Goal: Task Accomplishment & Management: Manage account settings

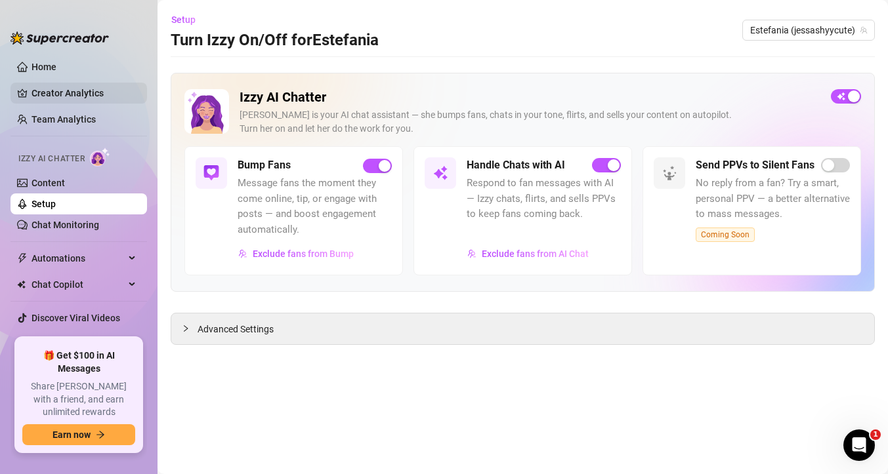
click at [62, 98] on link "Creator Analytics" at bounding box center [83, 93] width 105 height 21
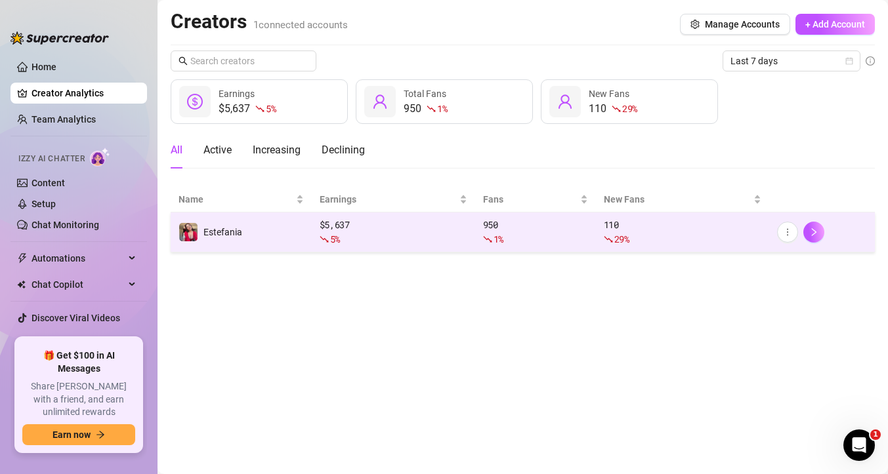
click at [483, 228] on div "950 1 %" at bounding box center [535, 232] width 105 height 29
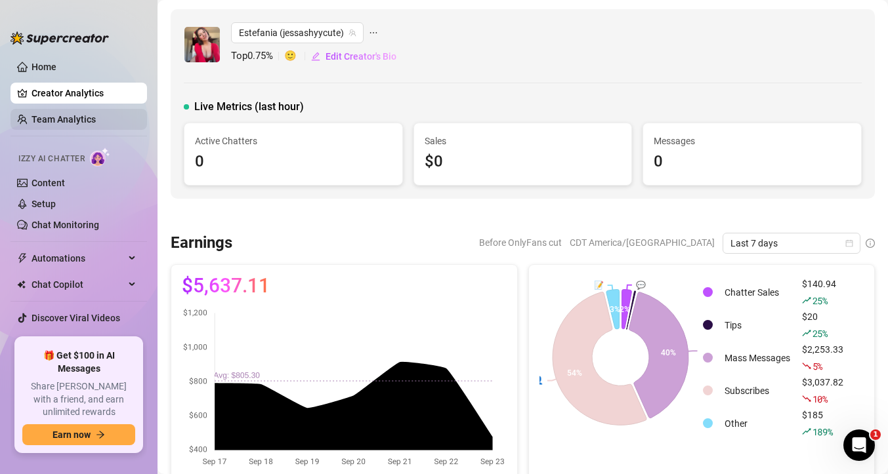
click at [66, 119] on link "Team Analytics" at bounding box center [63, 119] width 64 height 10
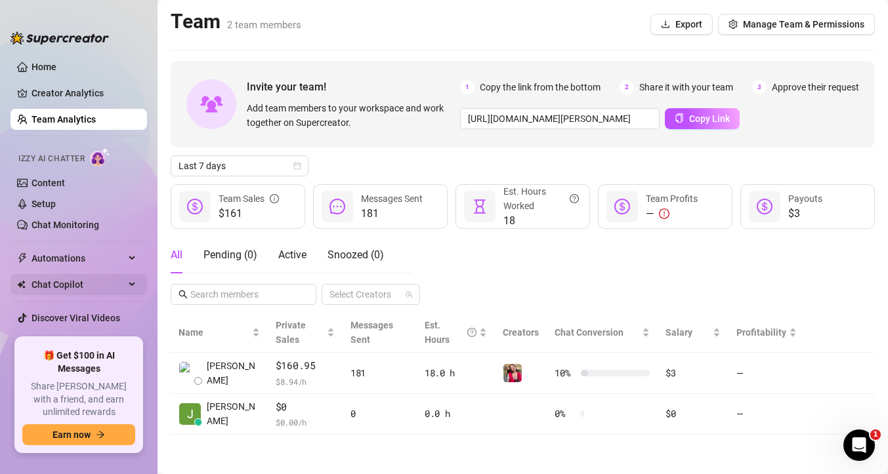
scroll to position [15, 0]
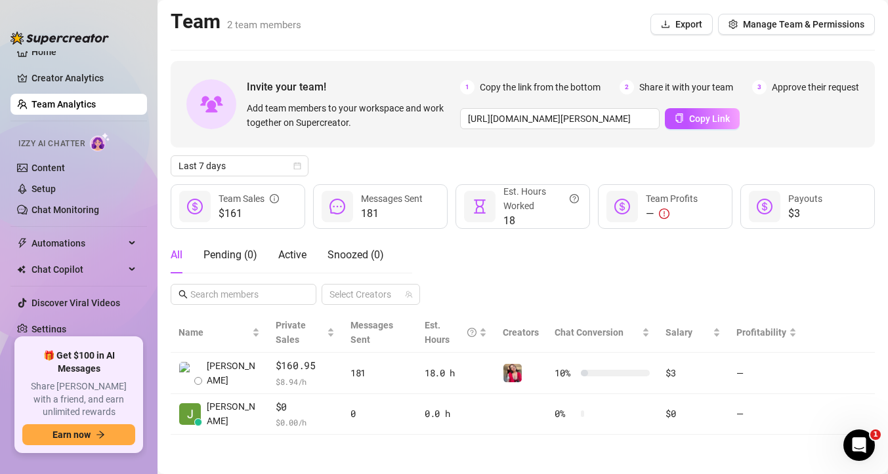
click at [70, 141] on span "Izzy AI Chatter" at bounding box center [51, 144] width 66 height 12
click at [60, 172] on link "Content" at bounding box center [47, 168] width 33 height 10
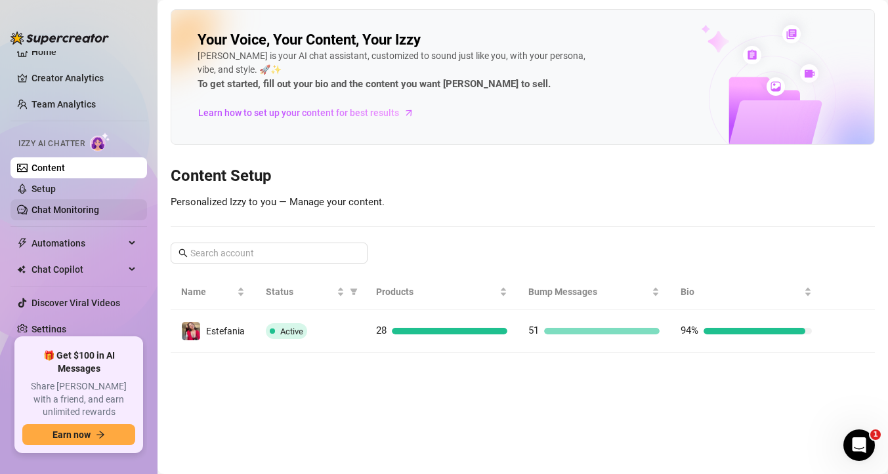
click at [72, 209] on link "Chat Monitoring" at bounding box center [65, 210] width 68 height 10
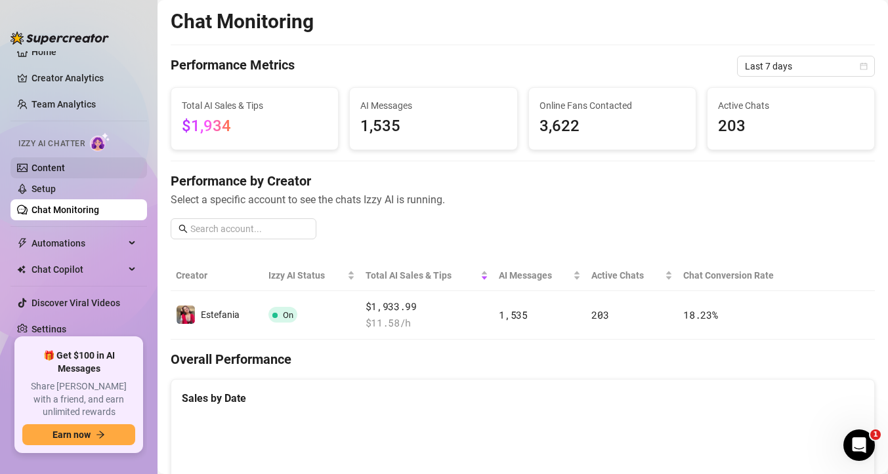
click at [55, 173] on link "Content" at bounding box center [47, 168] width 33 height 10
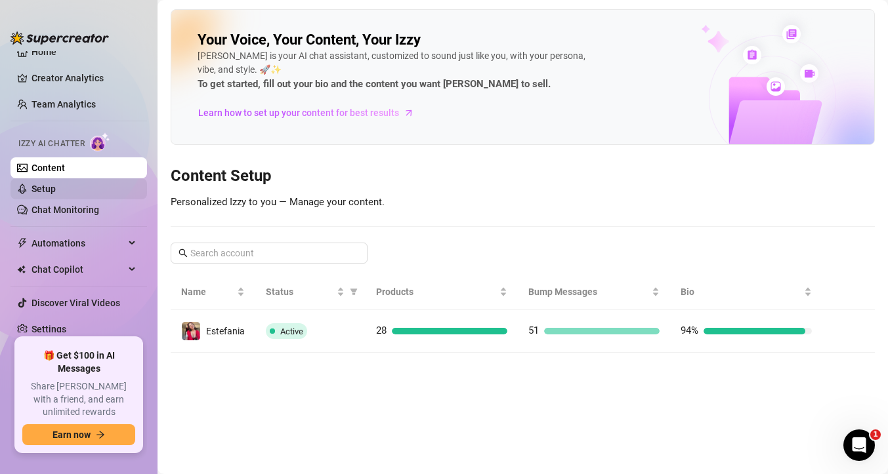
click at [56, 190] on link "Setup" at bounding box center [43, 189] width 24 height 10
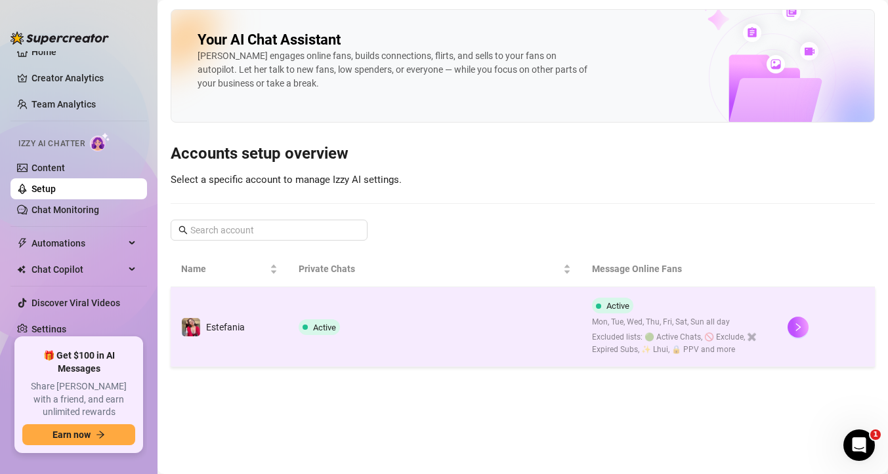
click at [721, 360] on td "Active Mon, Tue, Wed, Thu, Fri, Sat, Sun all day Excluded lists: 🟢 Active Chats…" at bounding box center [679, 327] width 196 height 80
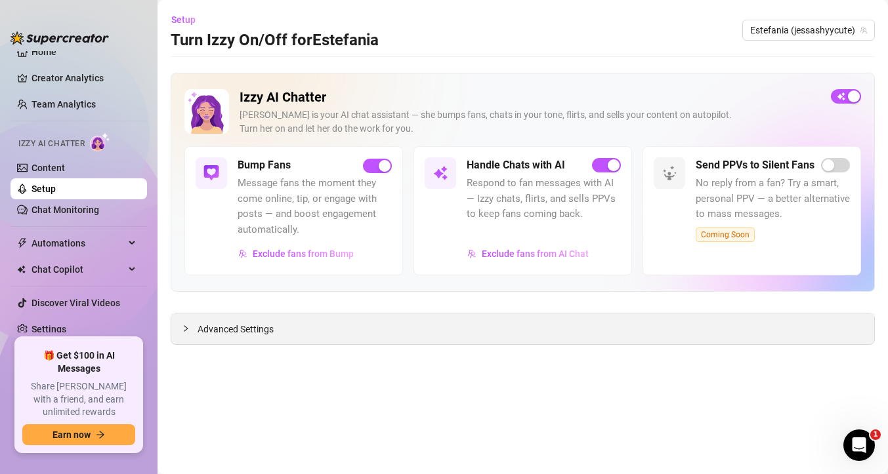
click at [387, 318] on div "Advanced Settings" at bounding box center [522, 329] width 703 height 31
click at [198, 330] on span "Advanced Settings" at bounding box center [236, 329] width 76 height 14
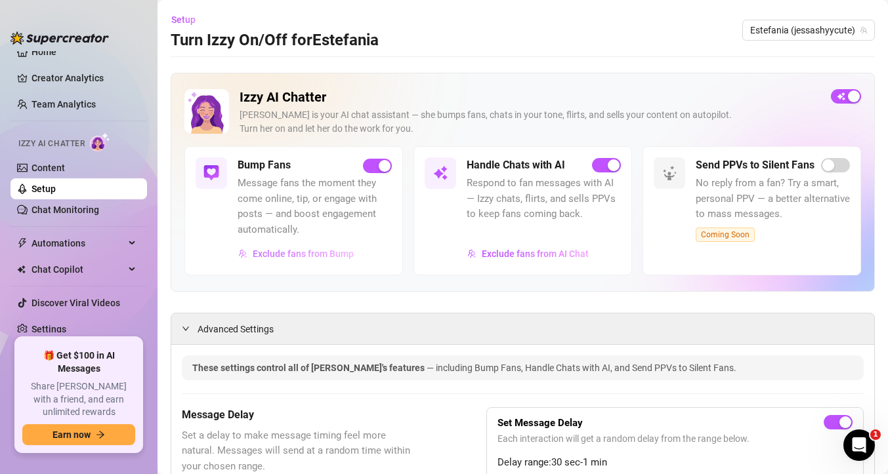
click at [285, 257] on span "Exclude fans from Bump" at bounding box center [303, 254] width 101 height 10
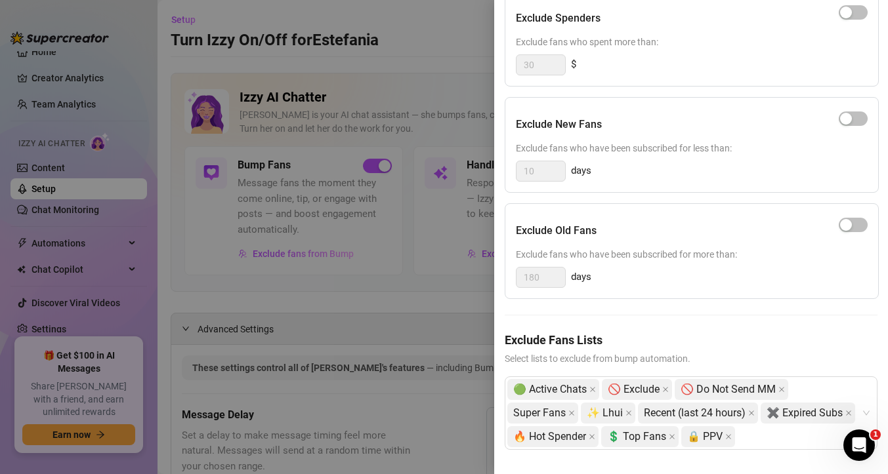
scroll to position [169, 0]
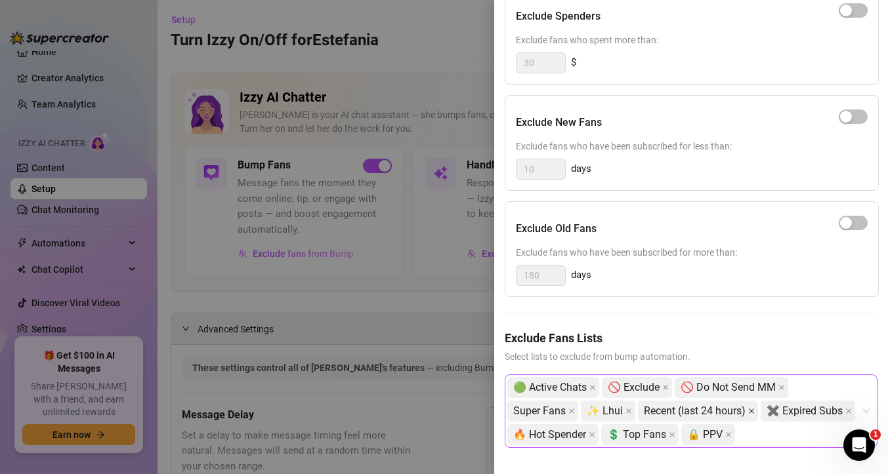
click at [749, 413] on icon "close" at bounding box center [751, 411] width 5 height 5
click at [589, 388] on icon "close" at bounding box center [592, 388] width 7 height 7
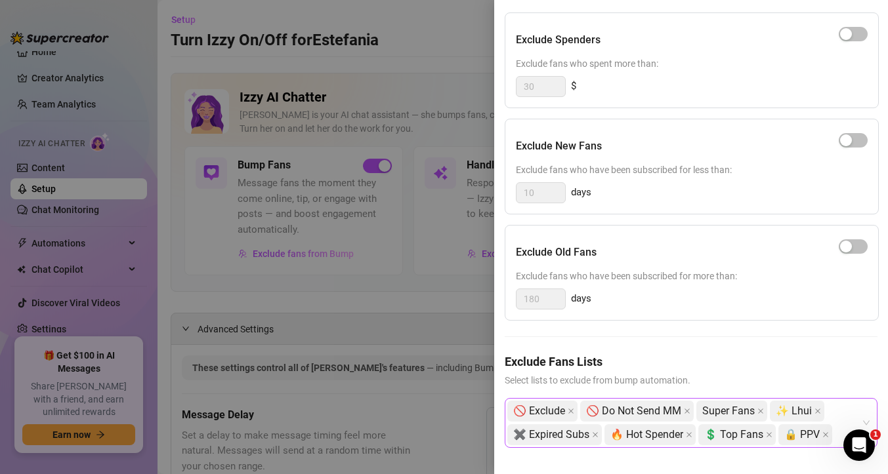
scroll to position [146, 0]
click at [805, 409] on span "✨ Lhui" at bounding box center [797, 411] width 54 height 21
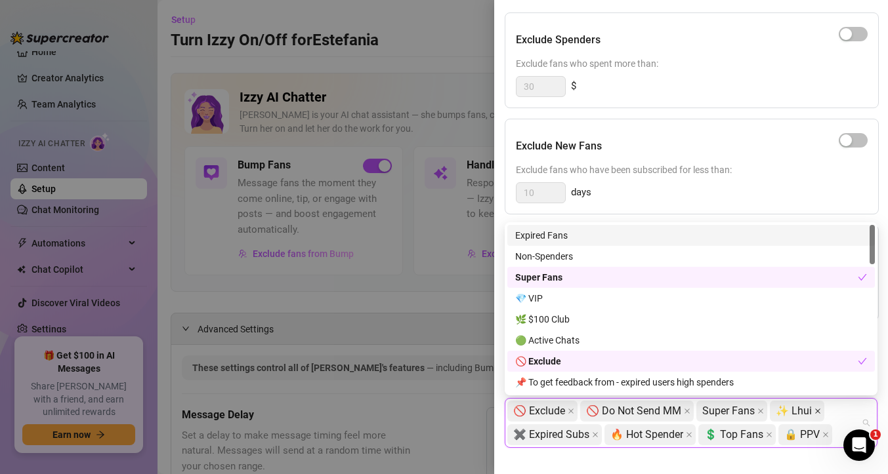
click at [815, 412] on icon "close" at bounding box center [817, 411] width 5 height 5
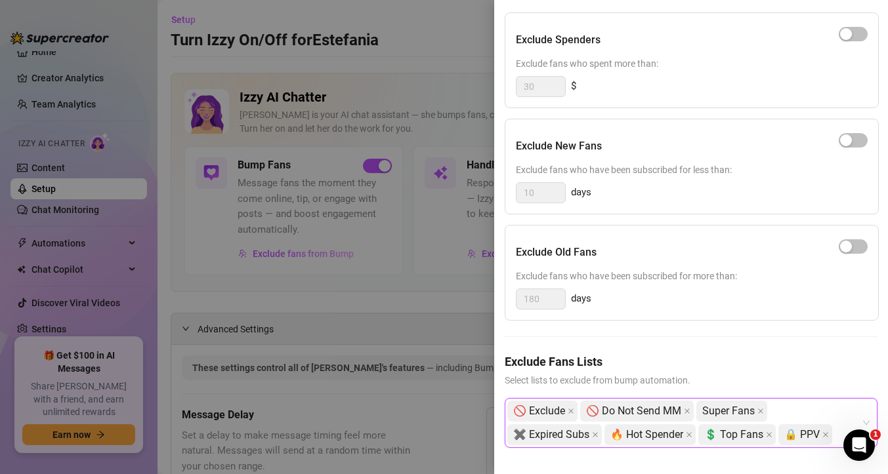
click at [774, 434] on div "🚫 Exclude 🚫 Do Not Send MM Super Fans ✖️ Expired Subs 🔥 Hot Spender 💲 Top Fans …" at bounding box center [684, 423] width 354 height 47
click at [766, 432] on icon "close" at bounding box center [769, 435] width 7 height 7
click at [686, 434] on icon "close" at bounding box center [688, 434] width 5 height 5
click at [568, 410] on icon "close" at bounding box center [571, 411] width 7 height 7
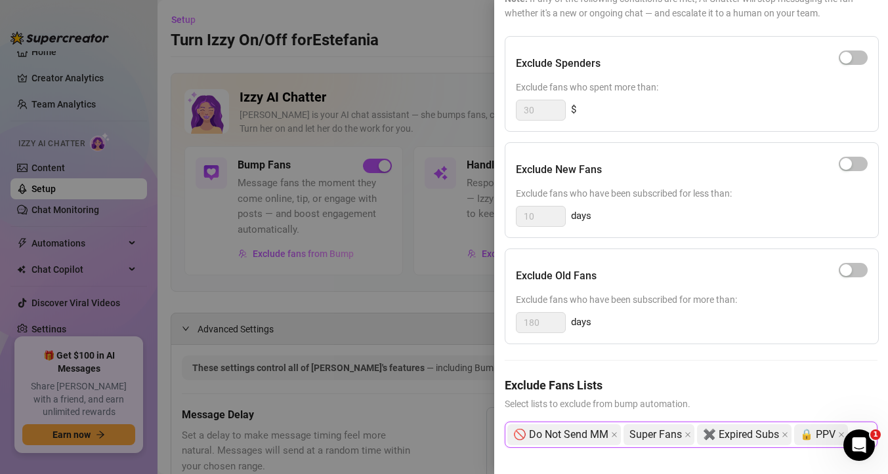
scroll to position [122, 0]
click at [838, 430] on span at bounding box center [841, 435] width 7 height 20
click at [679, 435] on span "Super Fans" at bounding box center [658, 435] width 71 height 21
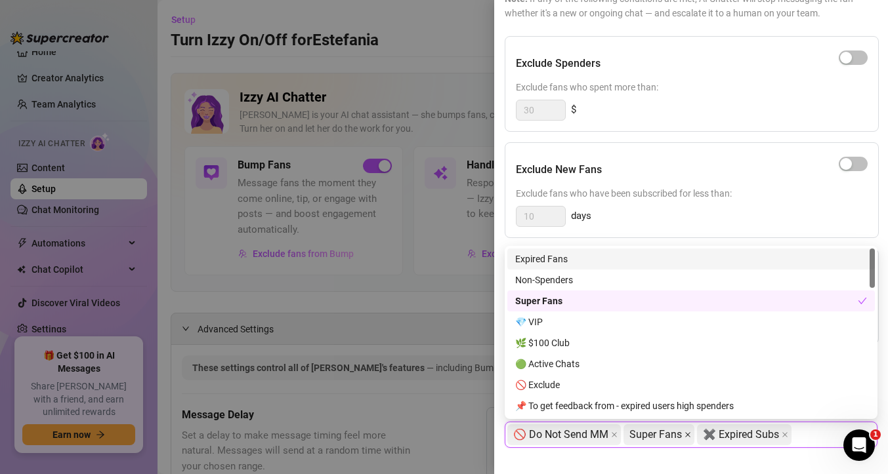
click at [684, 432] on icon "close" at bounding box center [687, 435] width 7 height 7
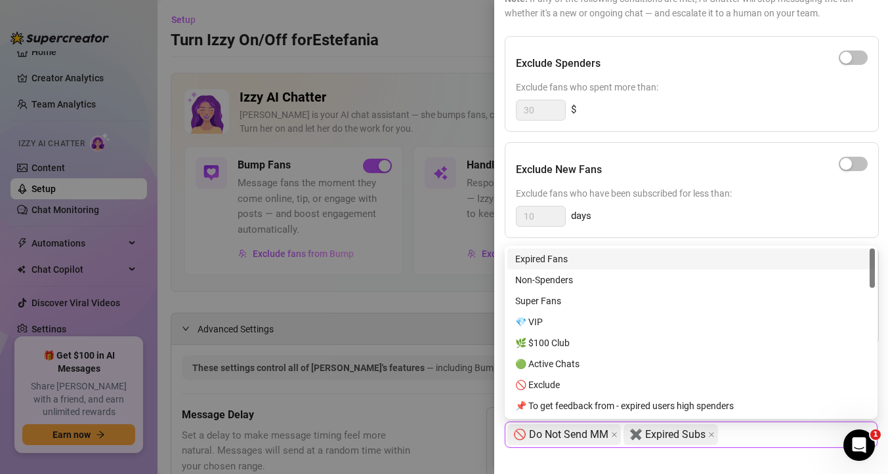
click at [745, 196] on span "Exclude fans who have been subscribed for less than:" at bounding box center [692, 193] width 352 height 14
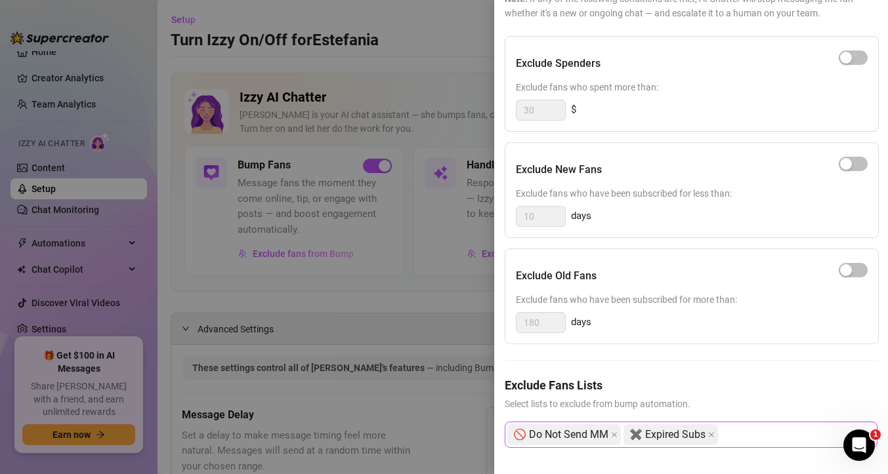
scroll to position [0, 0]
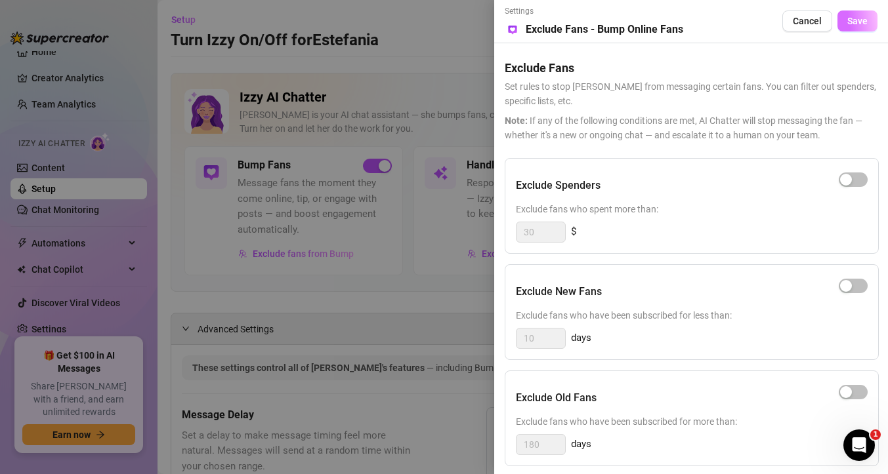
click at [860, 18] on span "Save" at bounding box center [857, 21] width 20 height 10
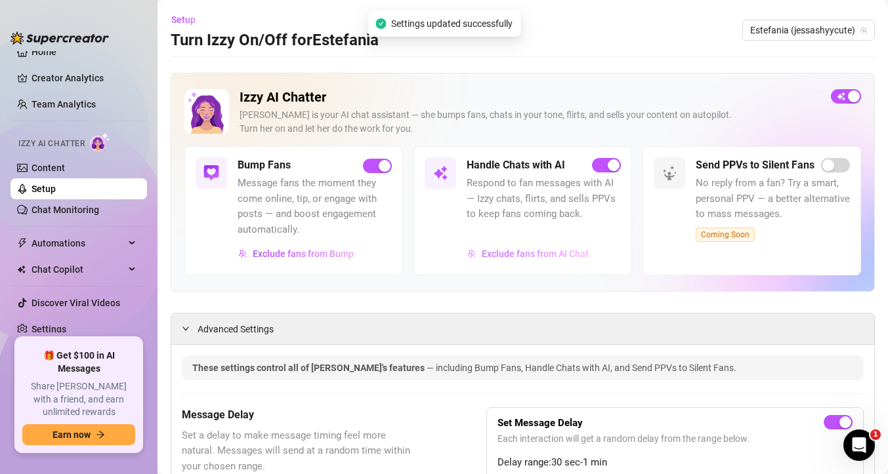
click at [538, 259] on span "Exclude fans from AI Chat" at bounding box center [535, 254] width 107 height 10
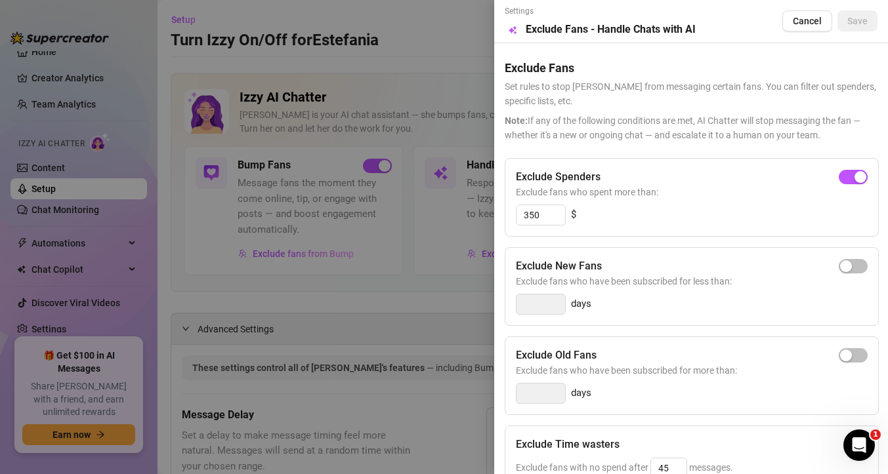
scroll to position [201, 0]
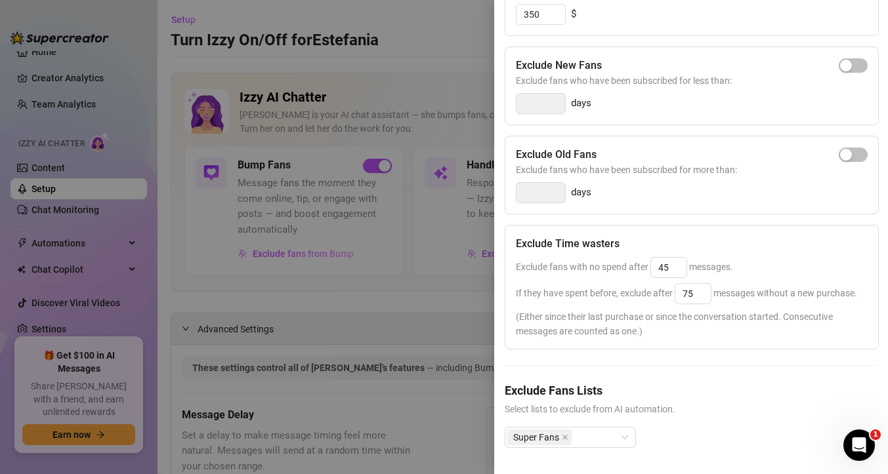
click at [455, 299] on div at bounding box center [444, 237] width 888 height 474
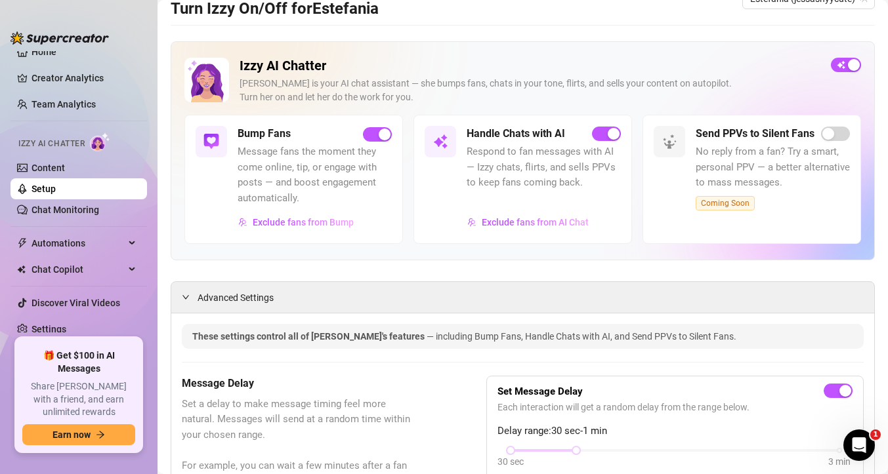
scroll to position [0, 0]
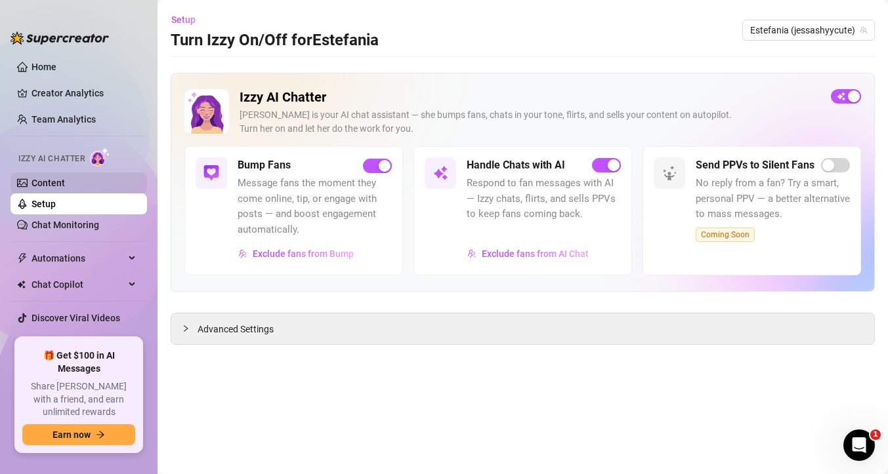
click at [64, 180] on link "Content" at bounding box center [47, 183] width 33 height 10
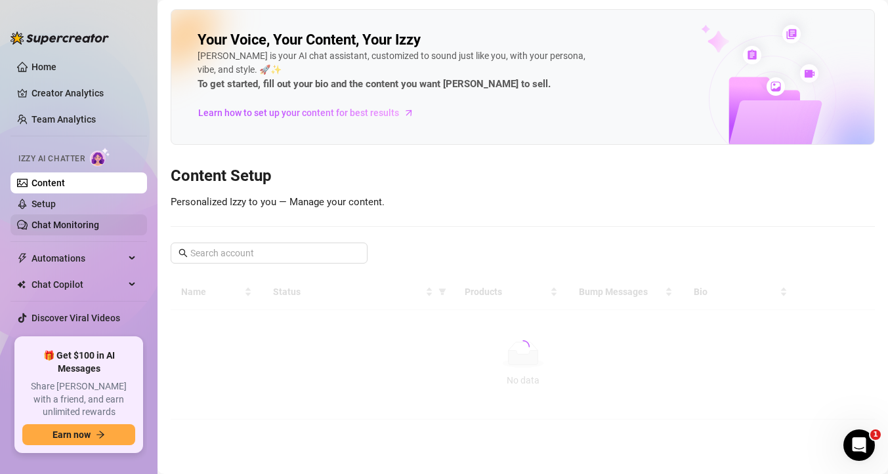
click at [64, 228] on link "Chat Monitoring" at bounding box center [65, 225] width 68 height 10
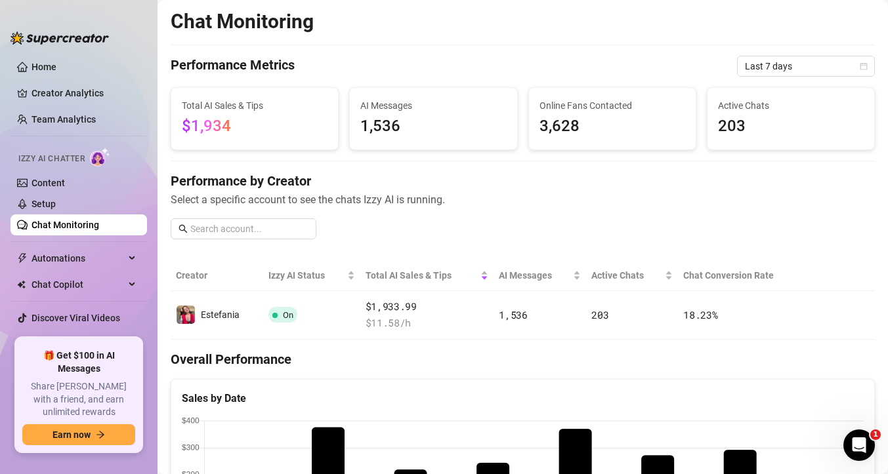
click at [66, 220] on link "Chat Monitoring" at bounding box center [65, 225] width 68 height 10
click at [56, 209] on link "Setup" at bounding box center [43, 204] width 24 height 10
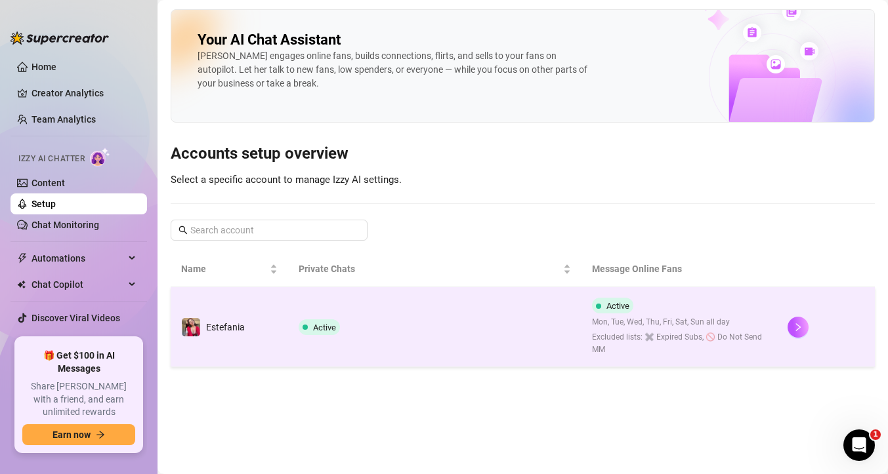
click at [469, 315] on td "Active" at bounding box center [434, 327] width 293 height 80
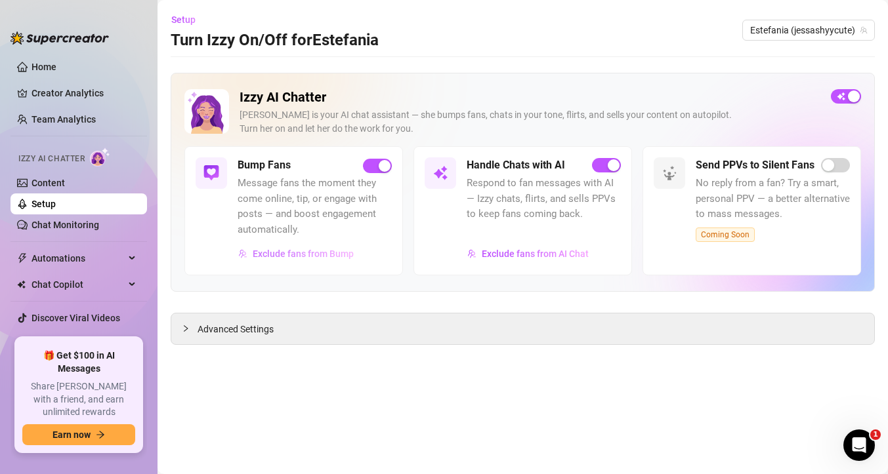
click at [318, 251] on span "Exclude fans from Bump" at bounding box center [303, 254] width 101 height 10
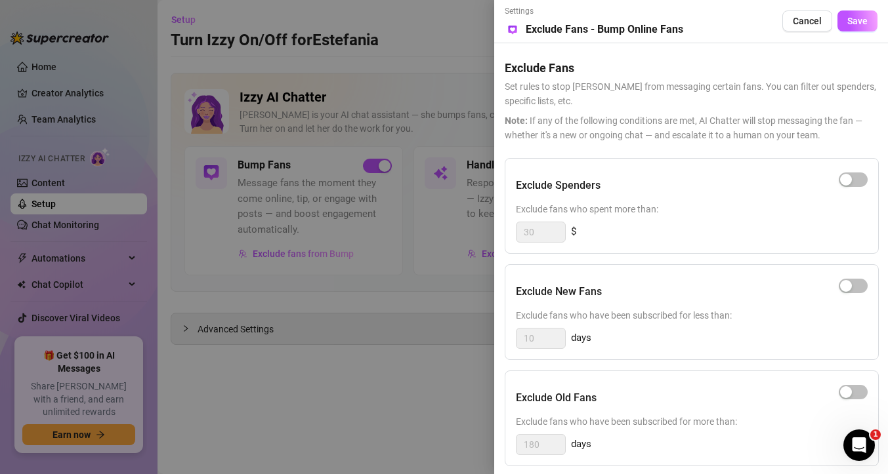
scroll to position [122, 0]
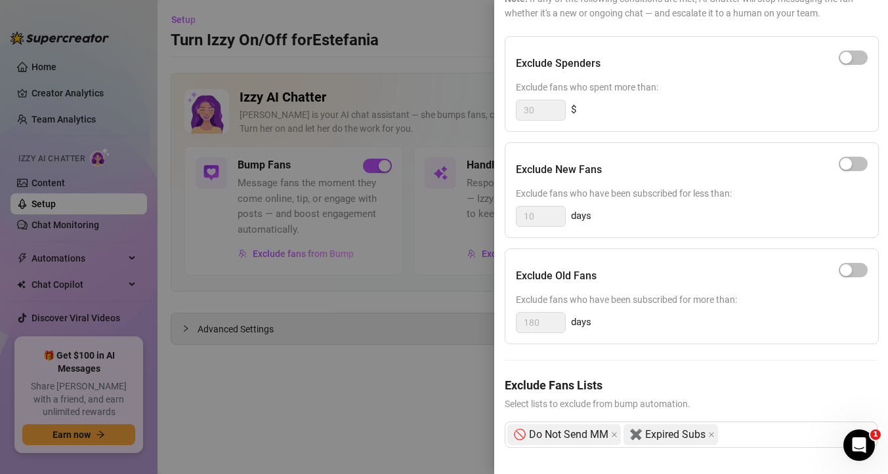
click at [358, 377] on div at bounding box center [444, 237] width 888 height 474
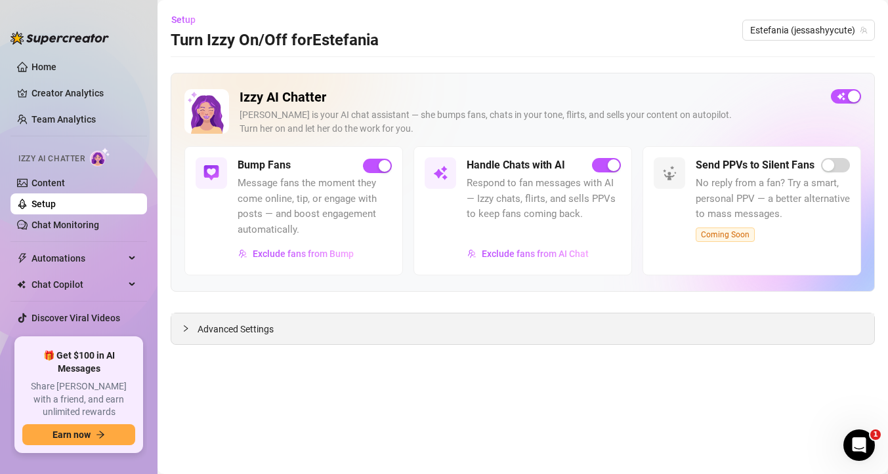
click at [188, 327] on icon "collapsed" at bounding box center [186, 329] width 8 height 8
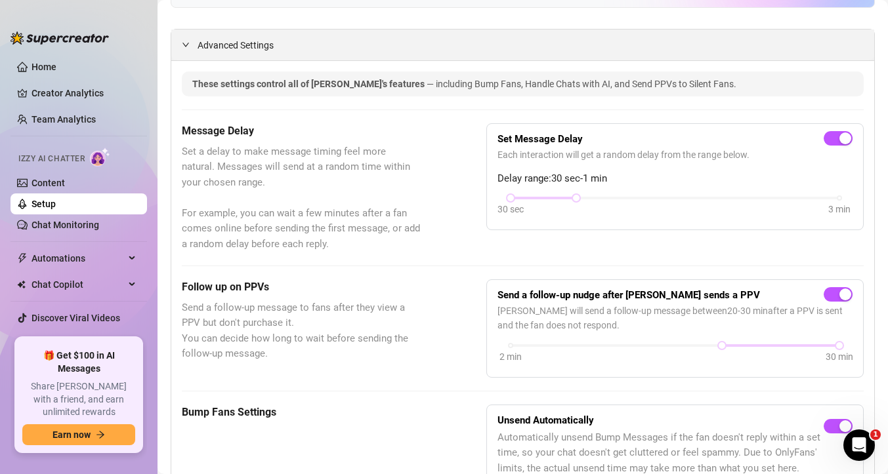
scroll to position [0, 0]
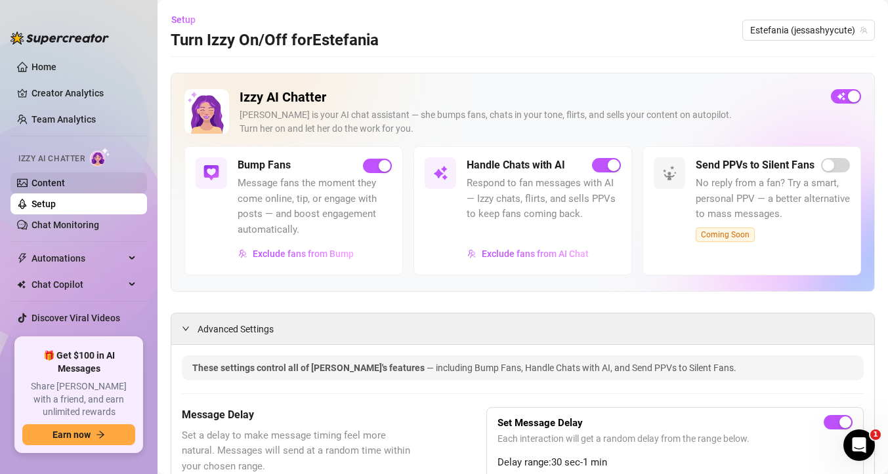
click at [52, 178] on link "Content" at bounding box center [47, 183] width 33 height 10
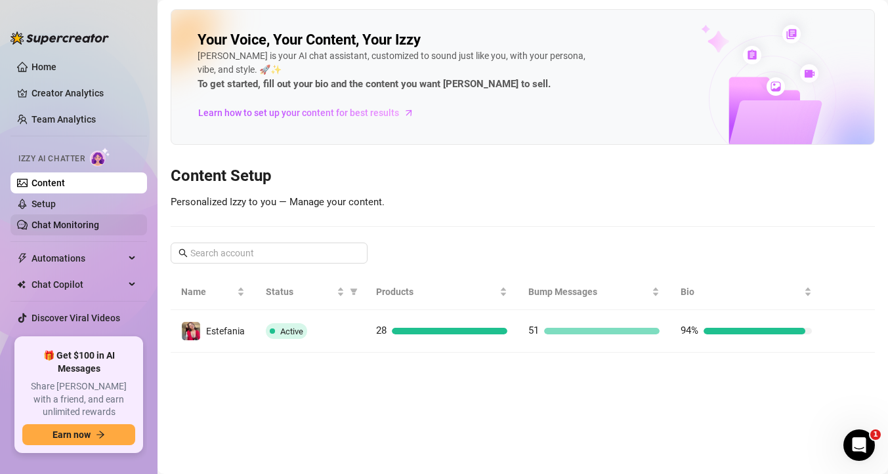
click at [58, 230] on link "Chat Monitoring" at bounding box center [65, 225] width 68 height 10
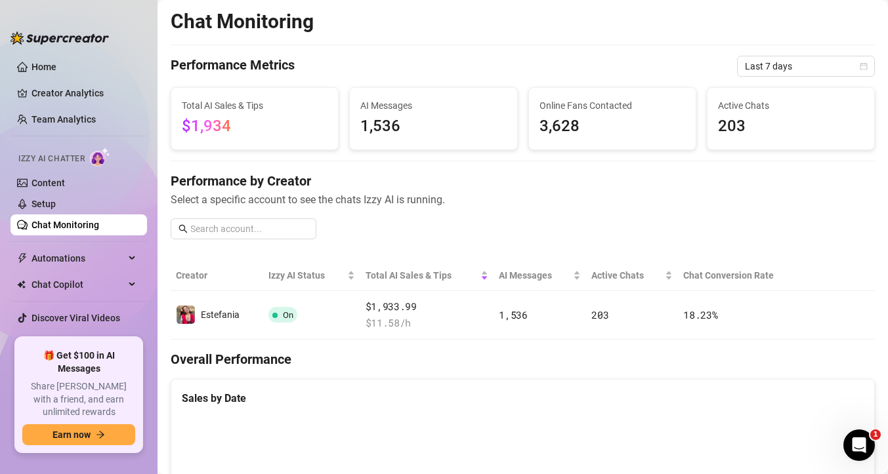
click at [360, 123] on span "1,536" at bounding box center [433, 126] width 146 height 25
click at [831, 60] on span "Last 7 days" at bounding box center [806, 66] width 122 height 20
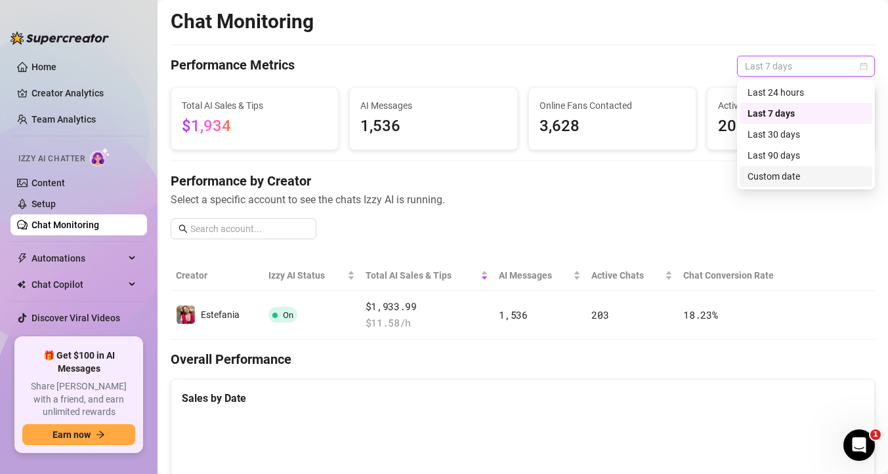
click at [627, 224] on div "Performance by Creator Select a specific account to see the chats Izzy AI is ru…" at bounding box center [523, 211] width 704 height 78
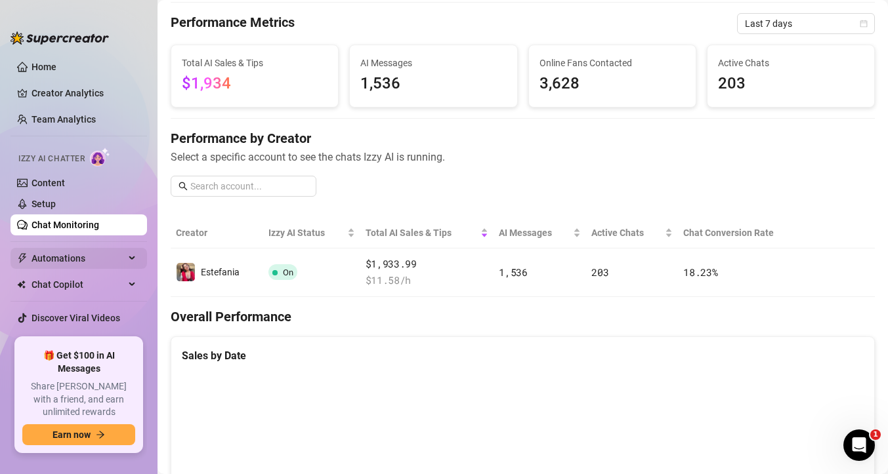
scroll to position [15, 0]
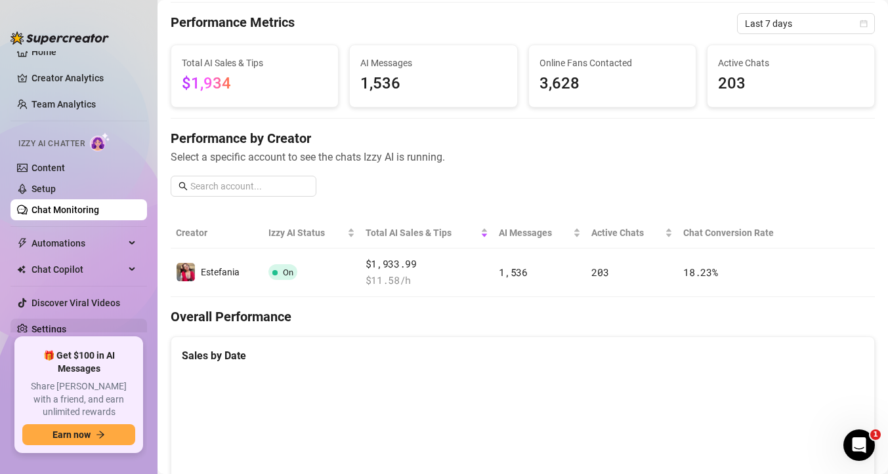
click at [58, 330] on link "Settings" at bounding box center [48, 329] width 35 height 10
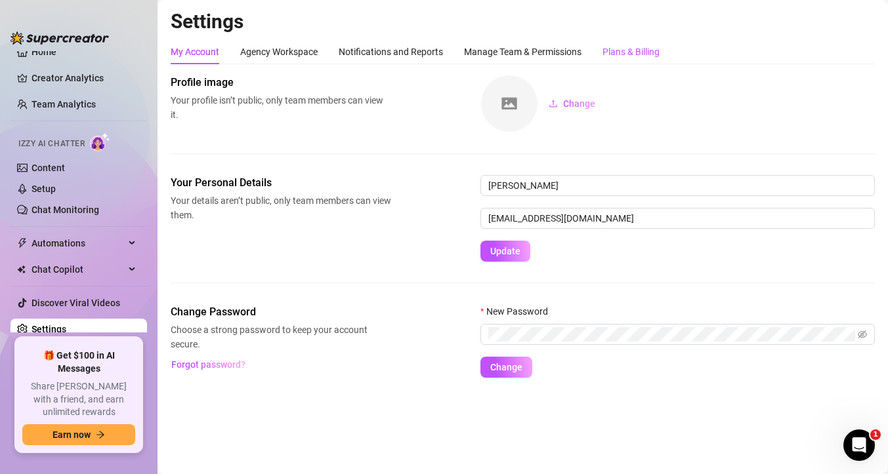
click at [625, 47] on div "Plans & Billing" at bounding box center [630, 52] width 57 height 14
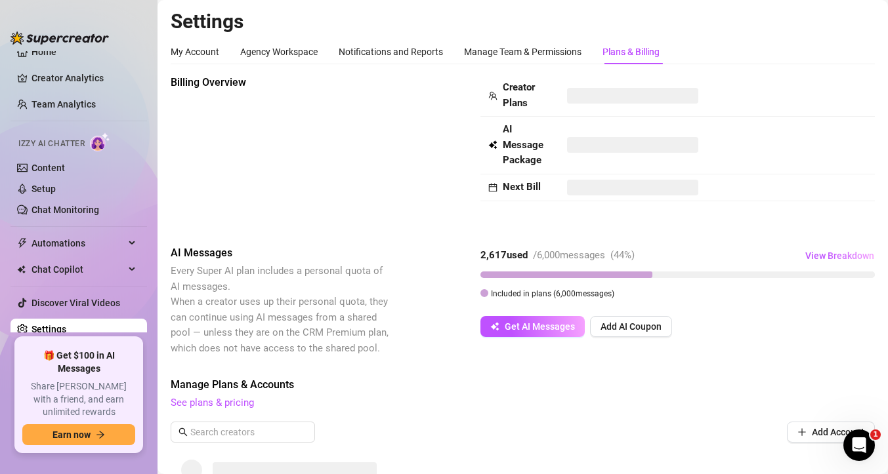
click at [398, 220] on div "Billing Overview Creator Plans AI Message Package Next Bill" at bounding box center [523, 150] width 704 height 150
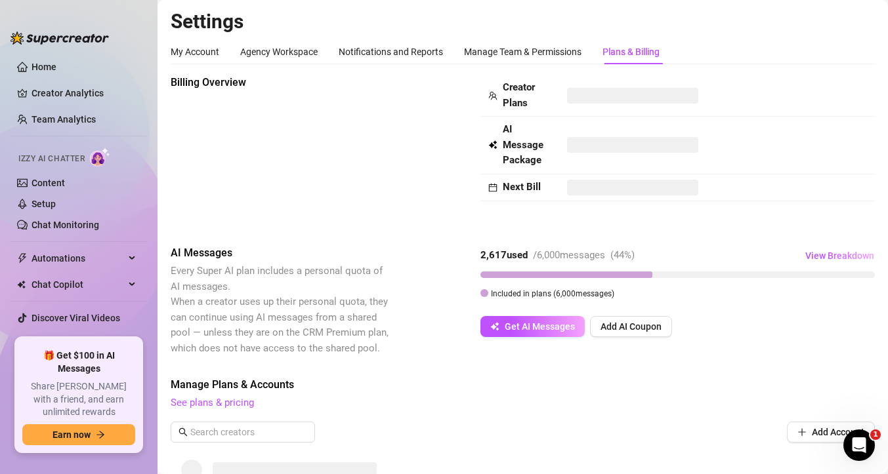
click at [688, 138] on span at bounding box center [632, 145] width 131 height 16
click at [70, 223] on link "Chat Monitoring" at bounding box center [65, 225] width 68 height 10
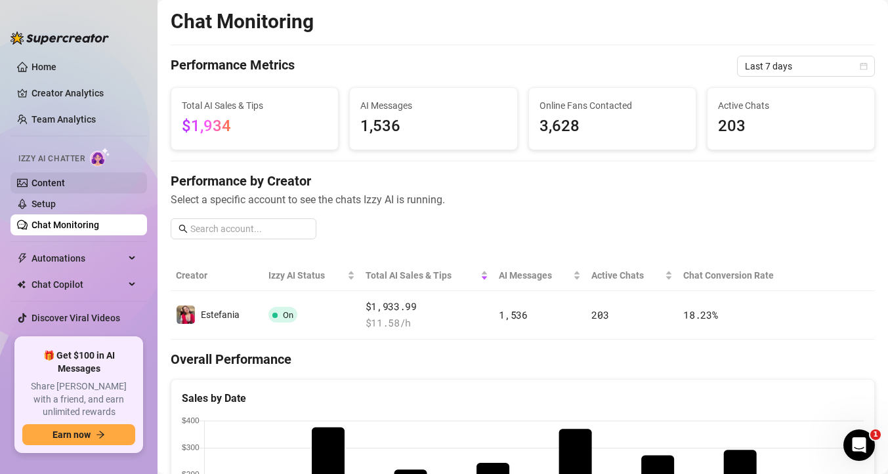
click at [65, 178] on link "Content" at bounding box center [47, 183] width 33 height 10
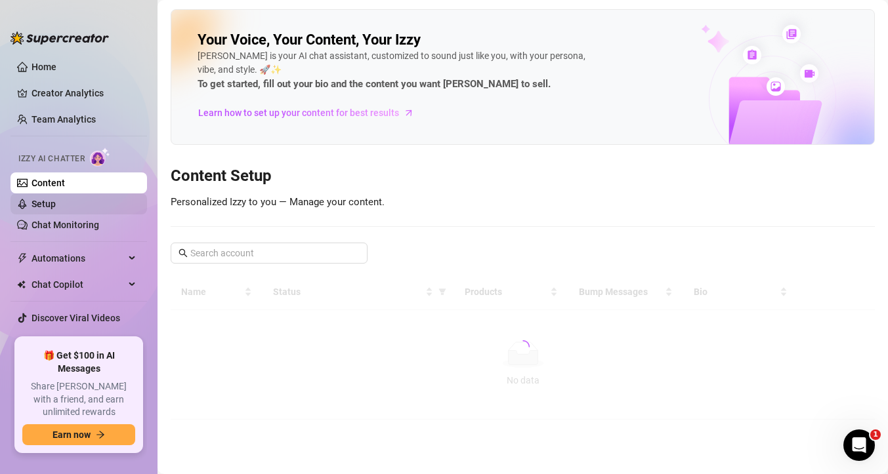
click at [56, 205] on link "Setup" at bounding box center [43, 204] width 24 height 10
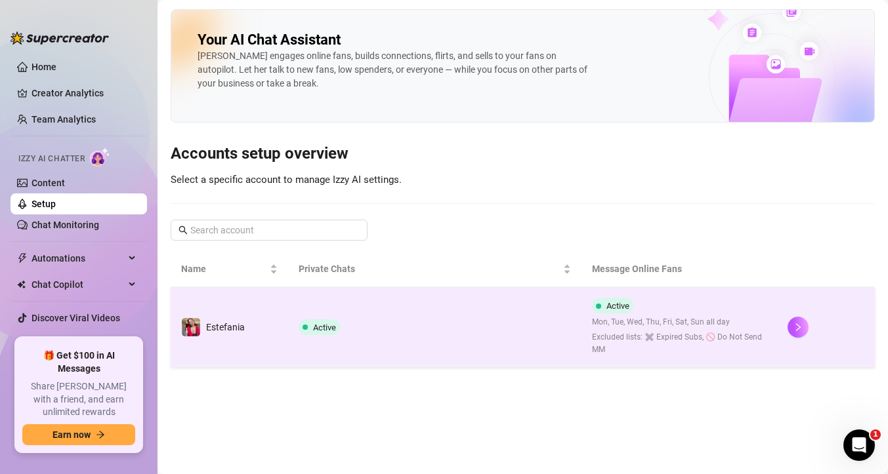
click at [566, 322] on td "Active" at bounding box center [434, 327] width 293 height 80
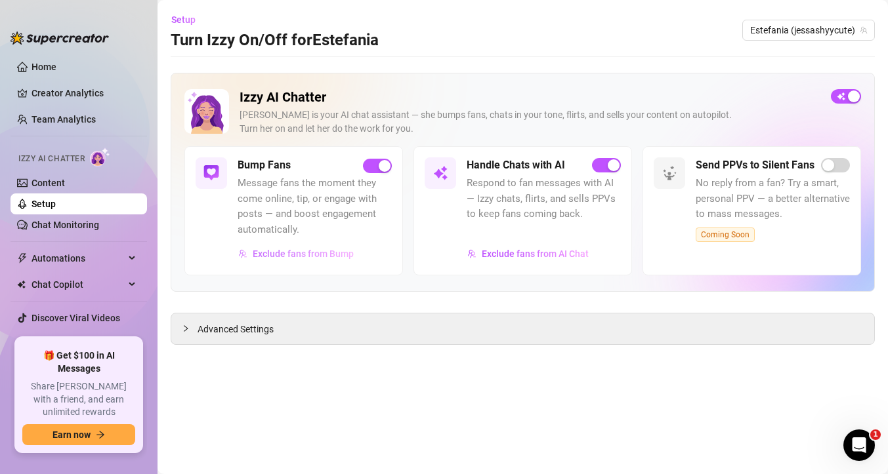
click at [320, 249] on span "Exclude fans from Bump" at bounding box center [303, 254] width 101 height 10
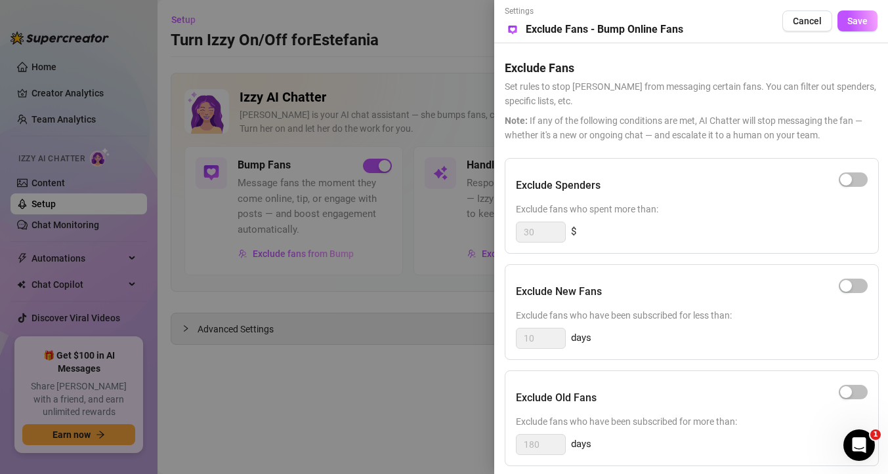
scroll to position [122, 0]
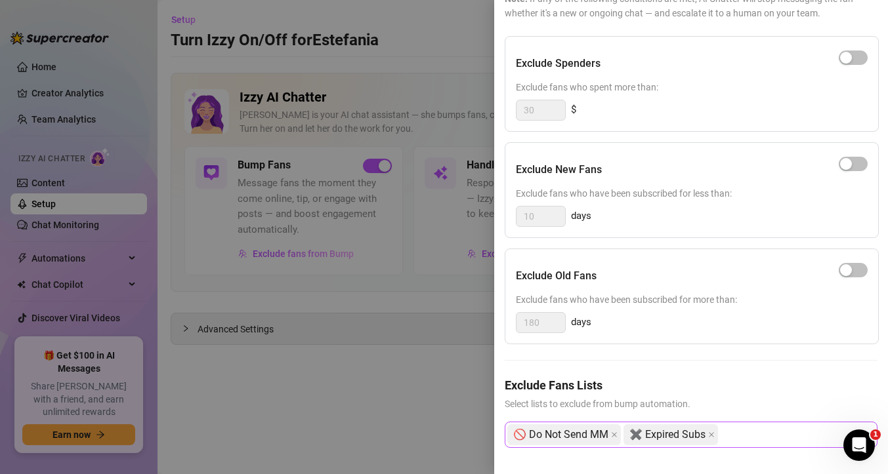
click at [629, 433] on span "✖️ Expired Subs" at bounding box center [667, 435] width 76 height 20
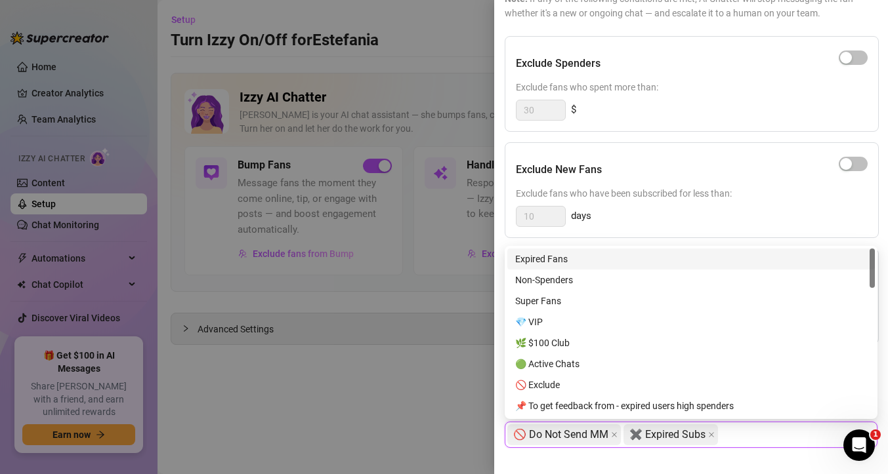
click at [568, 455] on div "Exclude Fans Lists Select lists to exclude from bump automation. 🚫 Do Not Send …" at bounding box center [691, 423] width 373 height 93
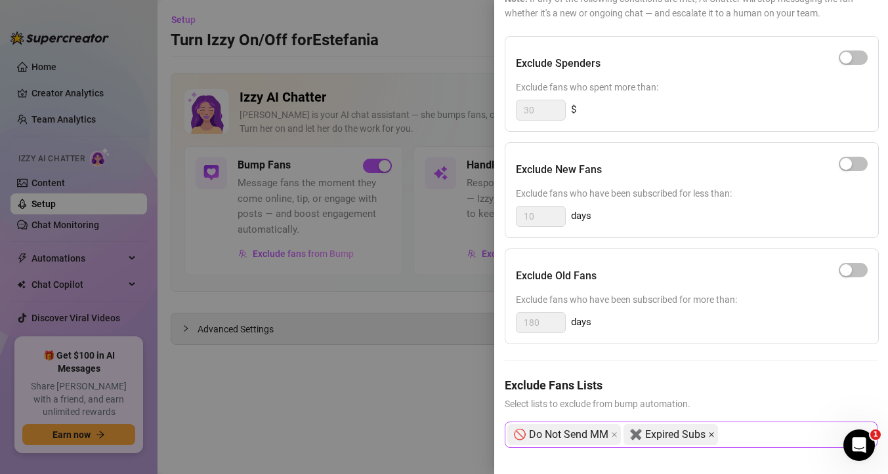
click at [708, 435] on icon "close" at bounding box center [711, 435] width 7 height 7
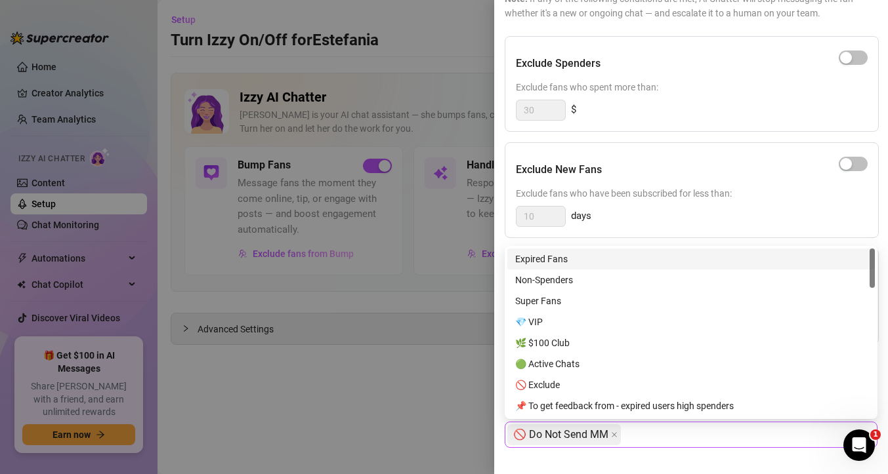
click at [552, 429] on span "🚫 Do Not Send MM" at bounding box center [560, 435] width 95 height 20
click at [421, 409] on div at bounding box center [444, 237] width 888 height 474
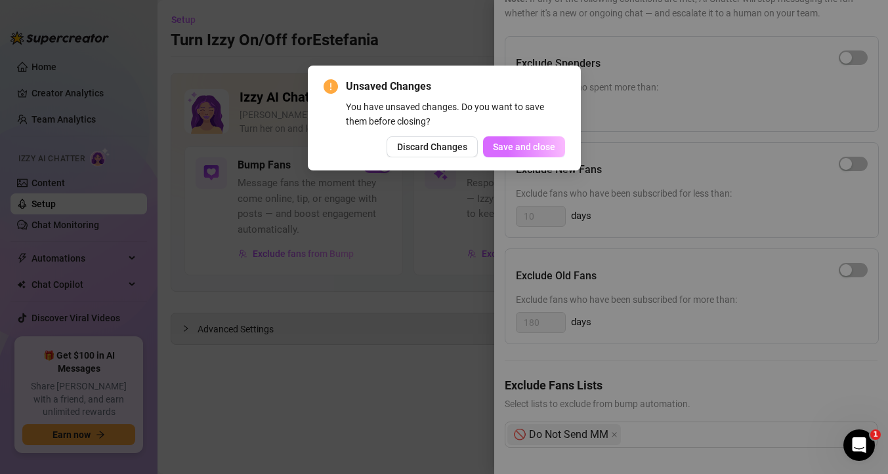
click at [503, 150] on span "Save and close" at bounding box center [524, 147] width 62 height 10
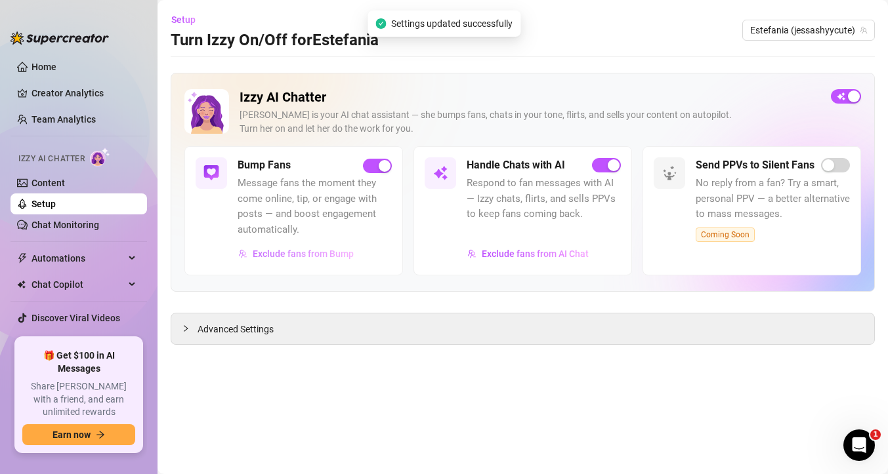
click at [322, 254] on span "Exclude fans from Bump" at bounding box center [303, 254] width 101 height 10
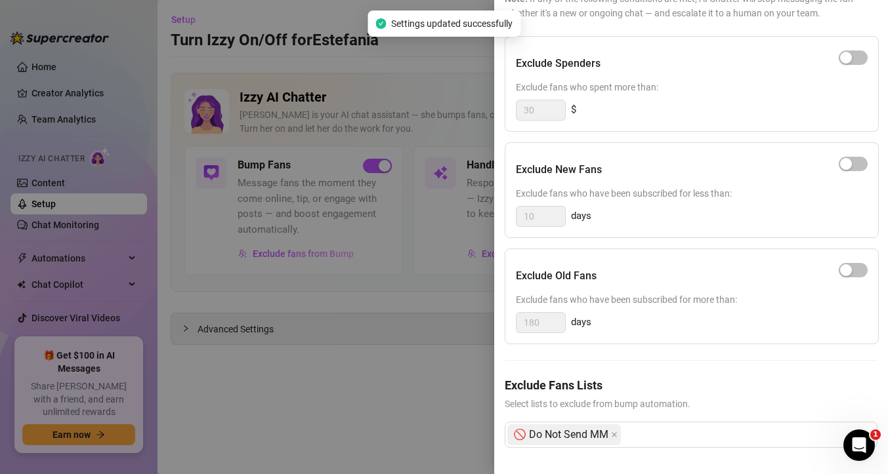
click at [358, 390] on div at bounding box center [444, 237] width 888 height 474
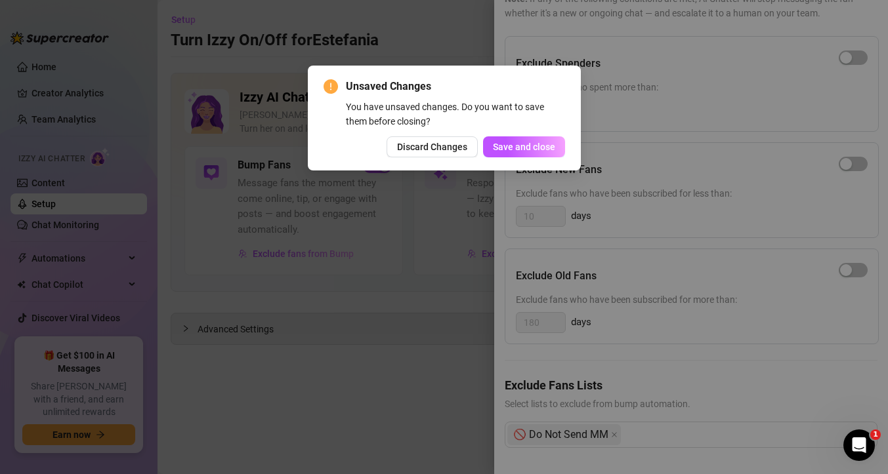
click at [361, 350] on div "Unsaved Changes You have unsaved changes. Do you want to save them before closi…" at bounding box center [444, 237] width 888 height 474
click at [515, 140] on button "Save and close" at bounding box center [524, 146] width 82 height 21
